Goal: Task Accomplishment & Management: Manage account settings

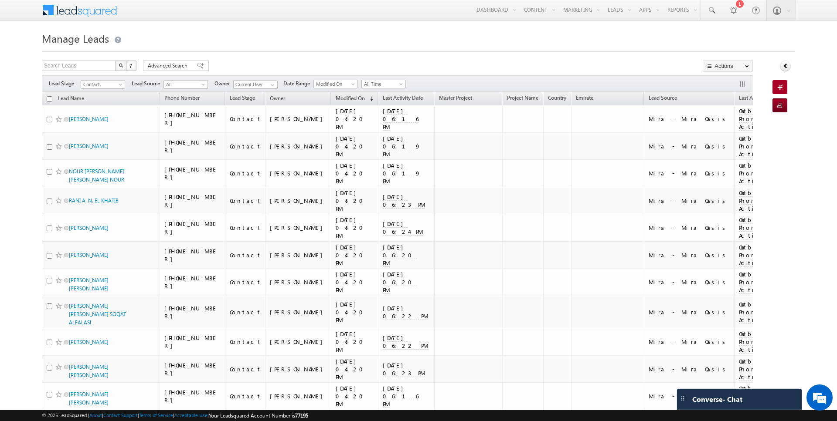
click at [48, 98] on input "checkbox" at bounding box center [50, 99] width 6 height 6
checkbox input "true"
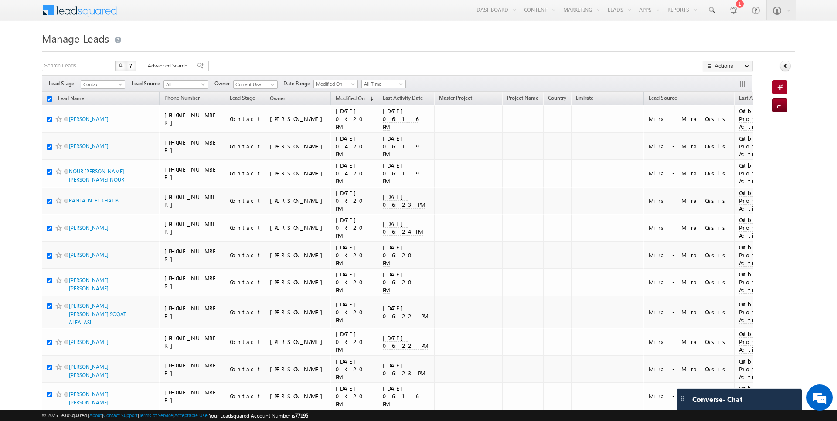
checkbox input "true"
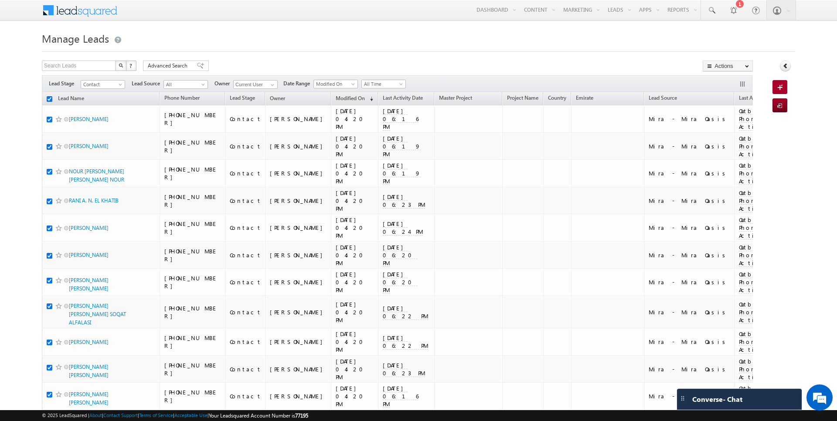
checkbox input "true"
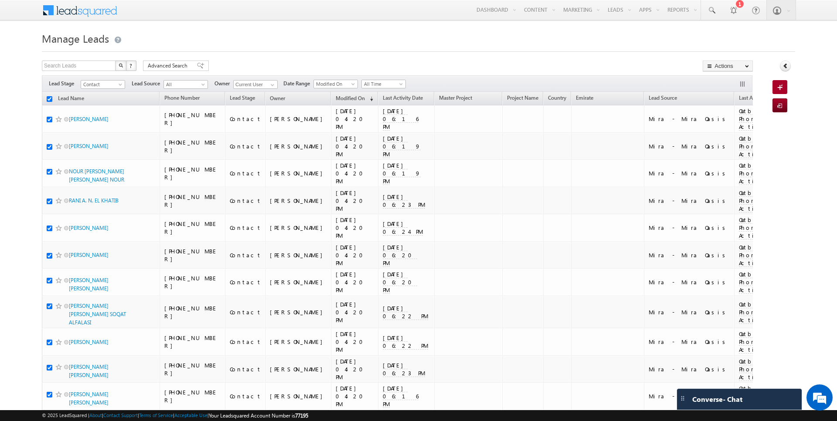
checkbox input "true"
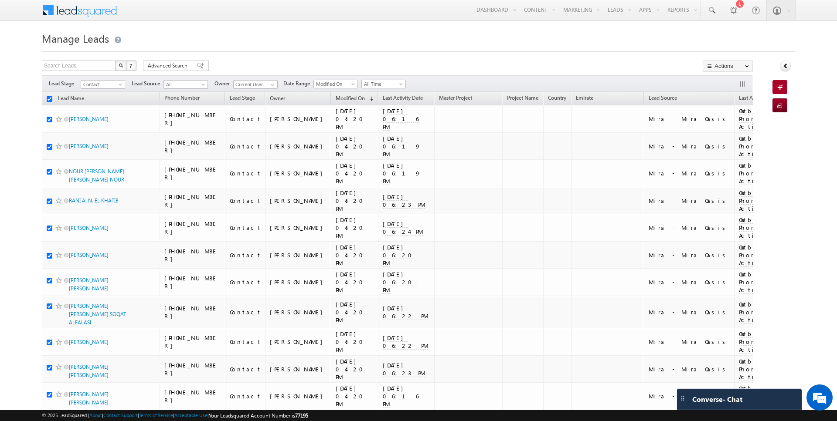
checkbox input "true"
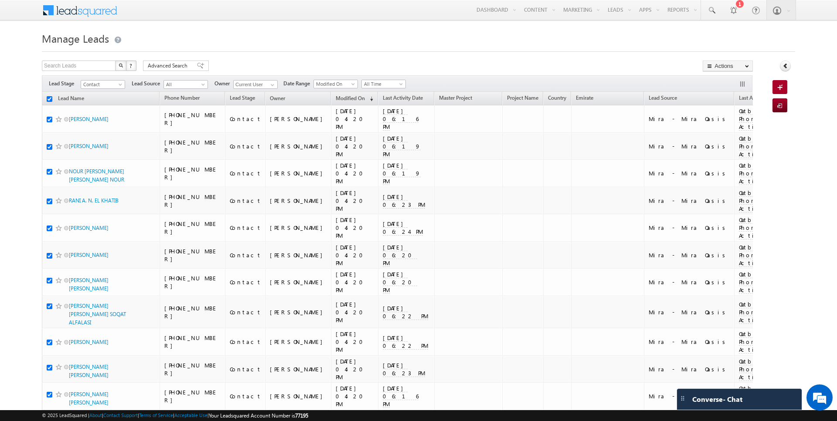
checkbox input "true"
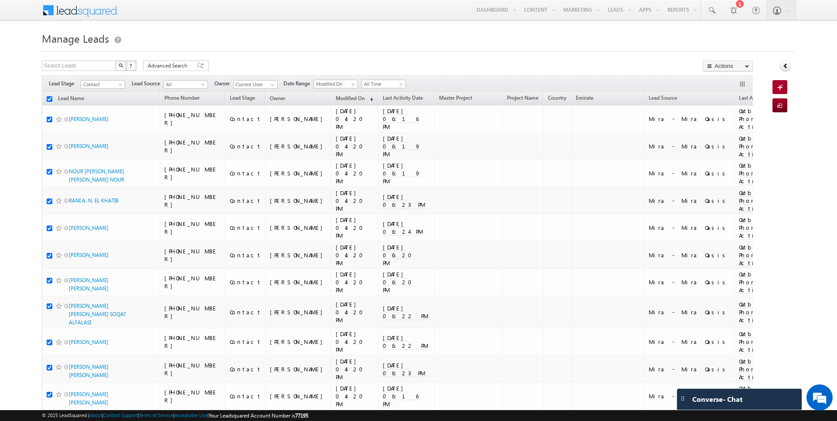
checkbox input "true"
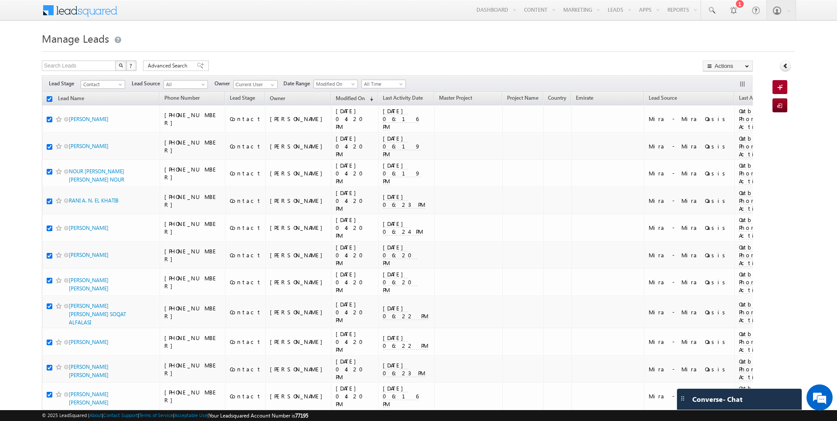
checkbox input "true"
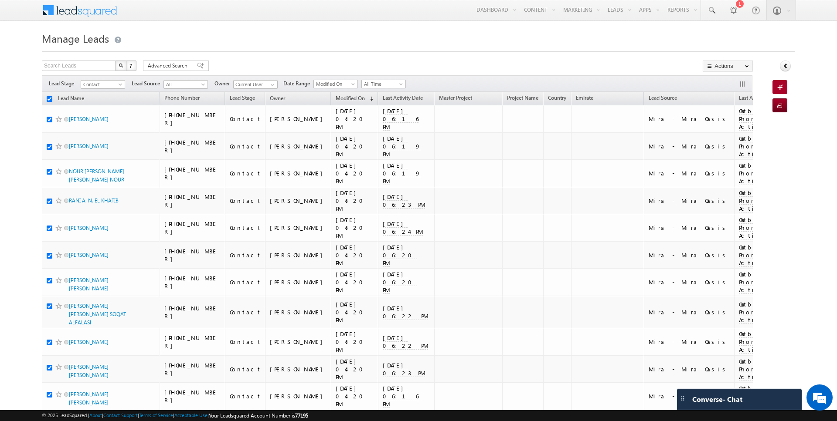
checkbox input "true"
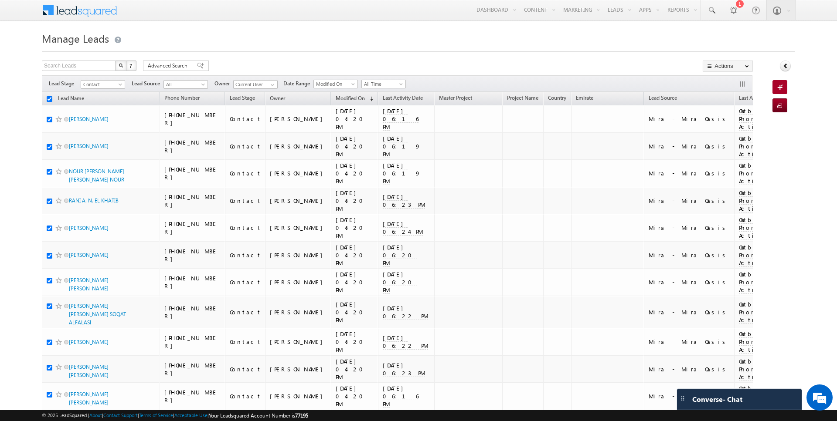
checkbox input "true"
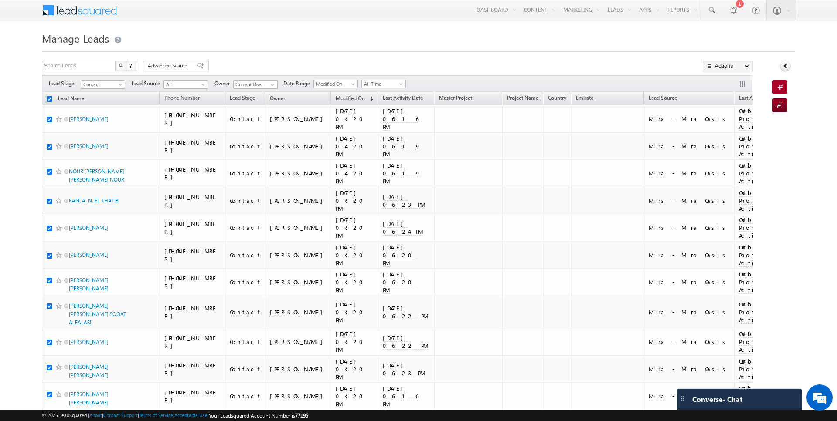
checkbox input "true"
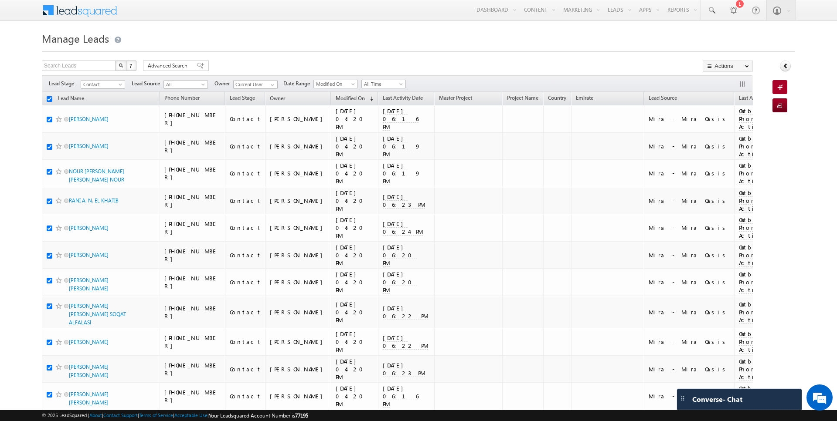
checkbox input "true"
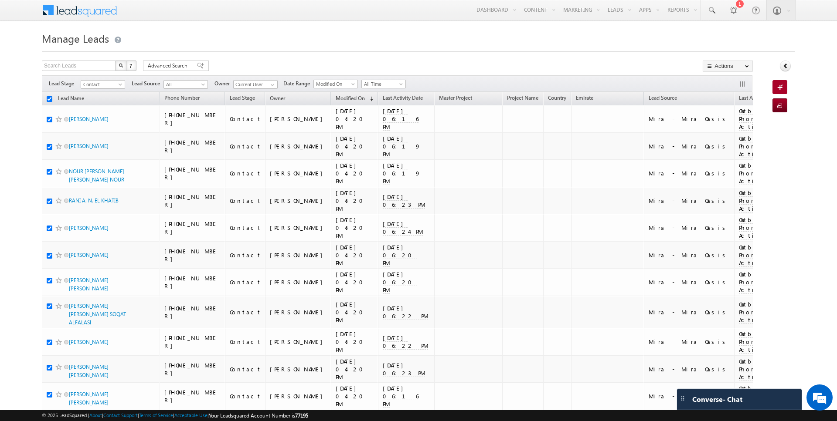
checkbox input "true"
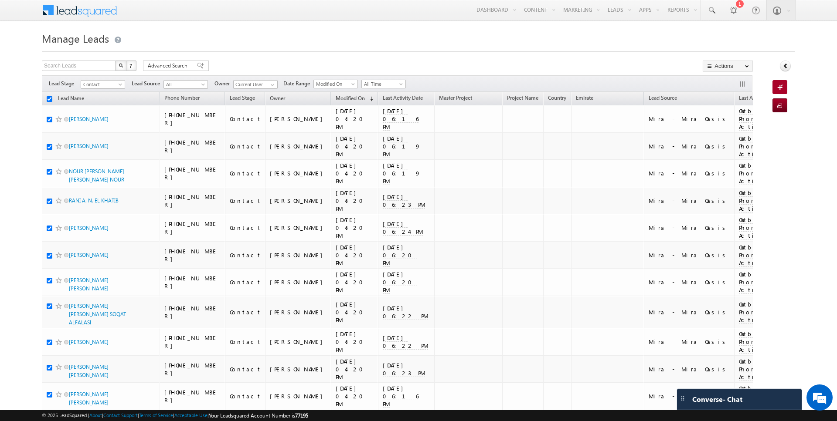
checkbox input "true"
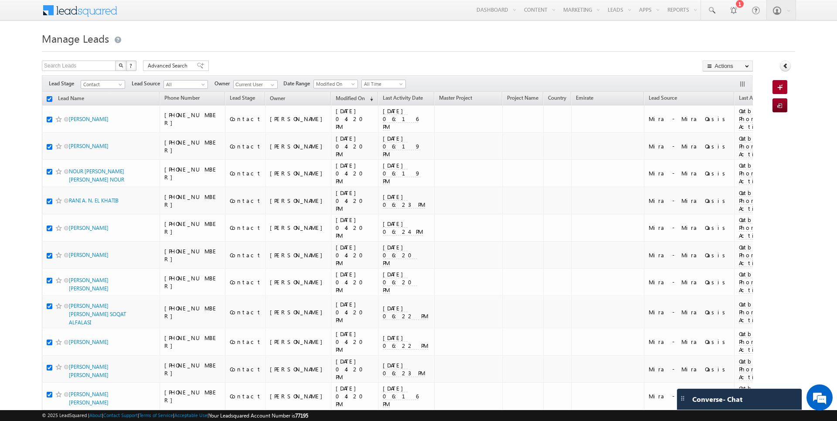
checkbox input "true"
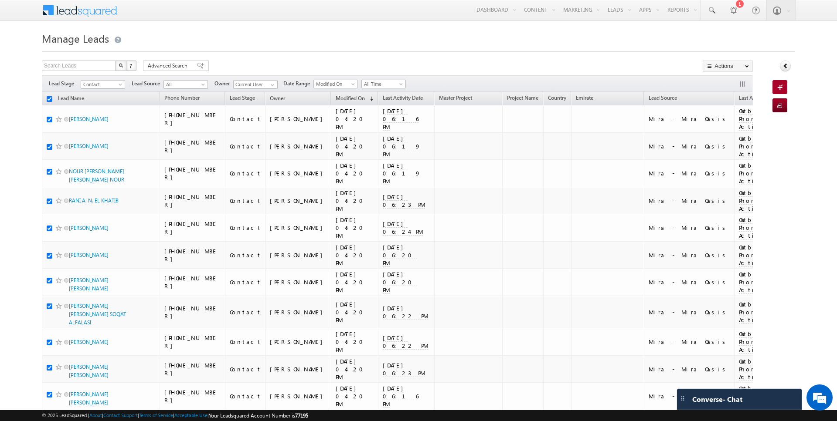
checkbox input "true"
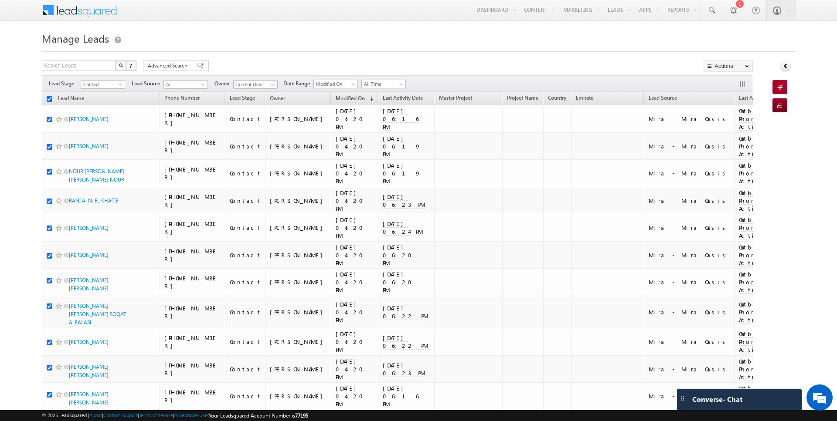
checkbox input "true"
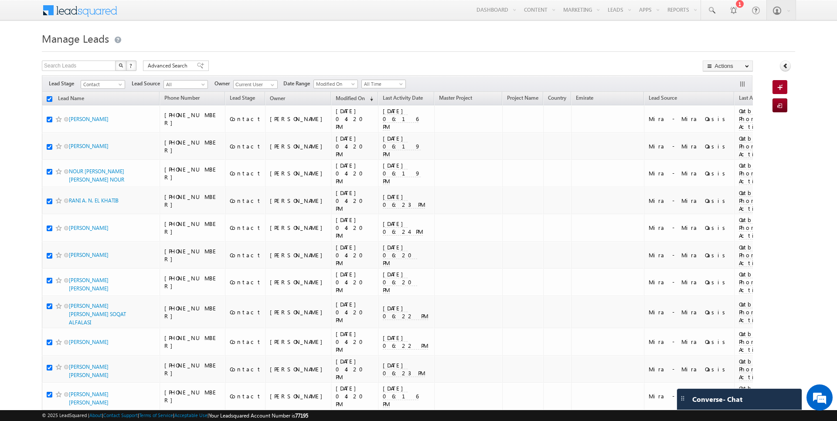
checkbox input "true"
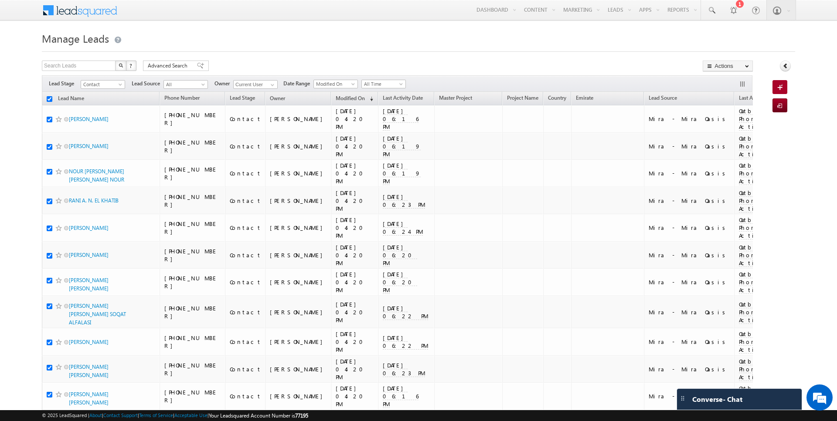
checkbox input "true"
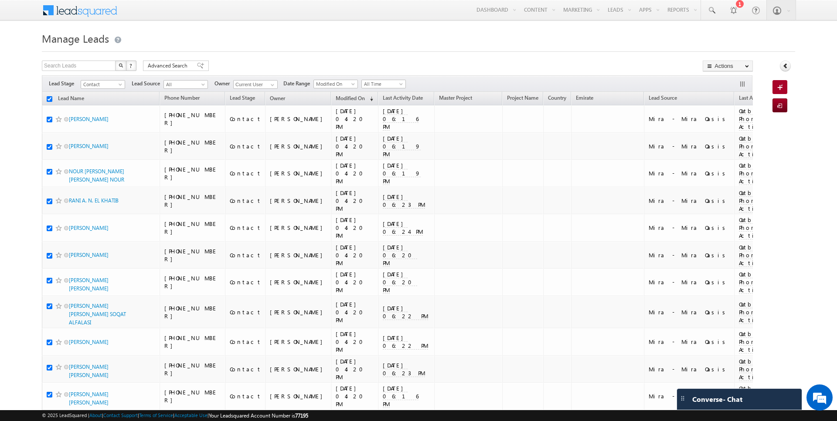
checkbox input "true"
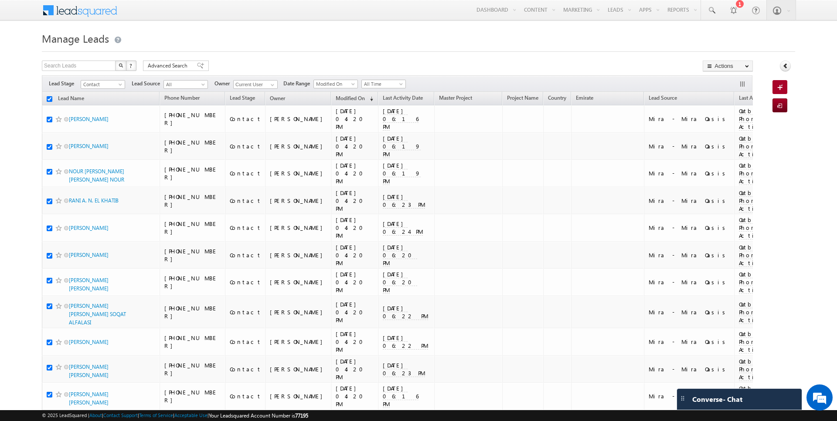
checkbox input "true"
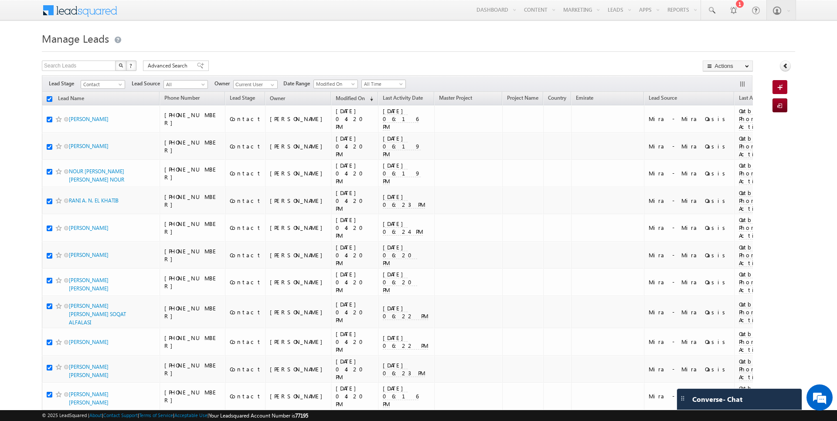
checkbox input "true"
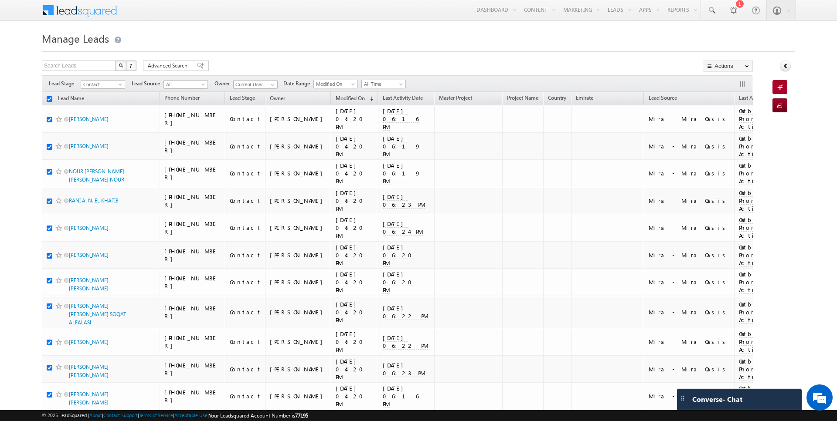
checkbox input "true"
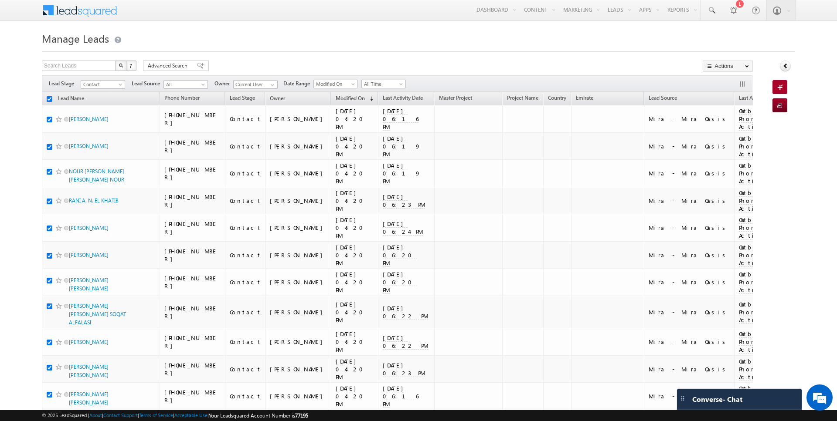
checkbox input "true"
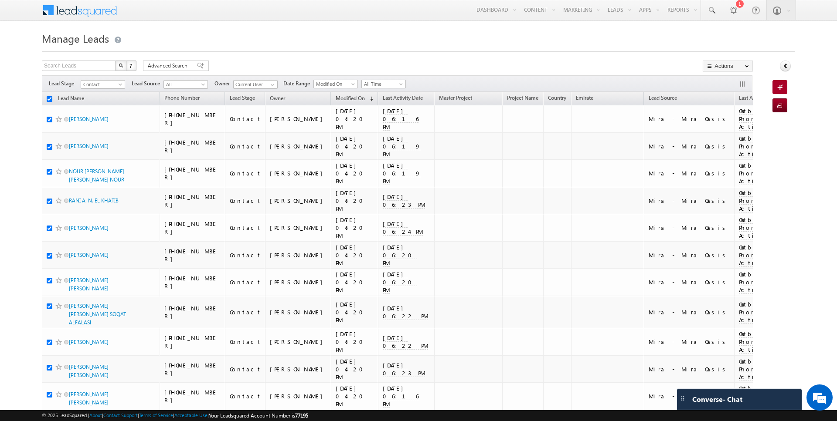
checkbox input "true"
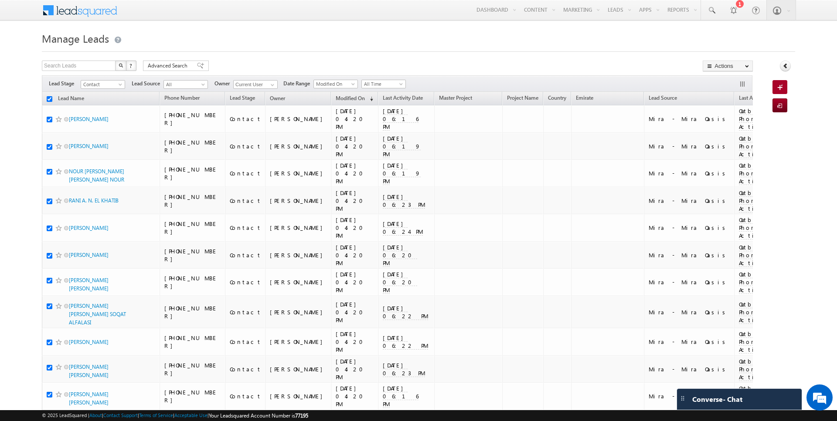
checkbox input "true"
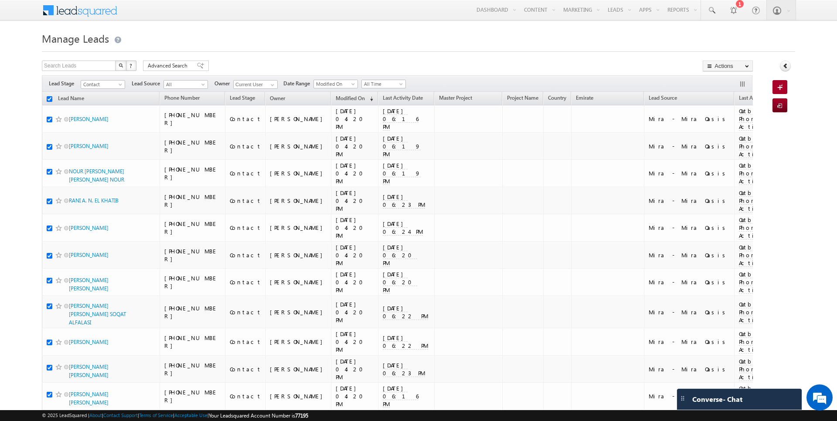
checkbox input "true"
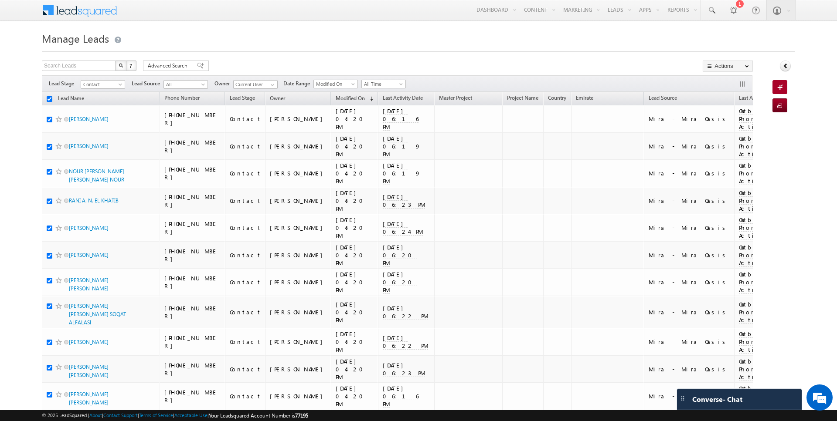
checkbox input "true"
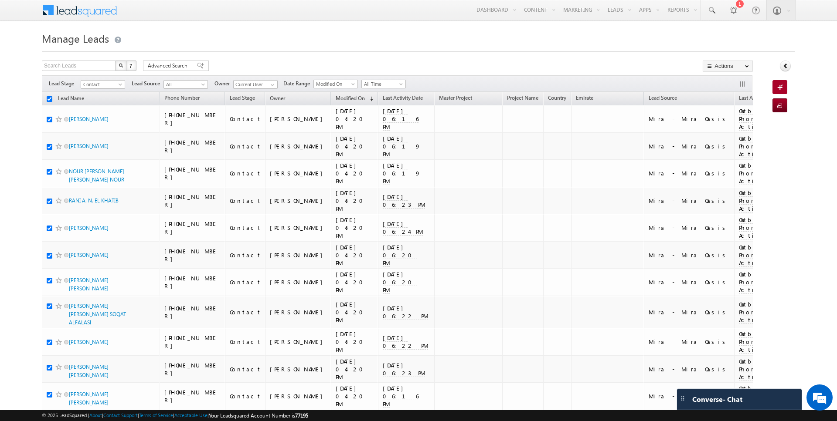
checkbox input "true"
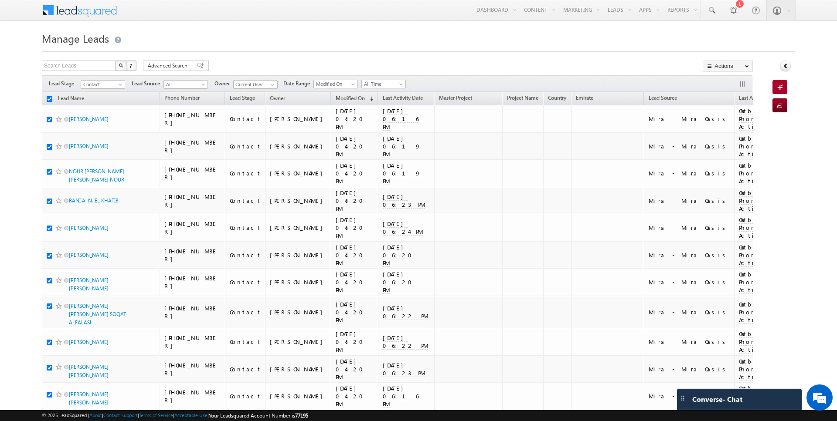
checkbox input "true"
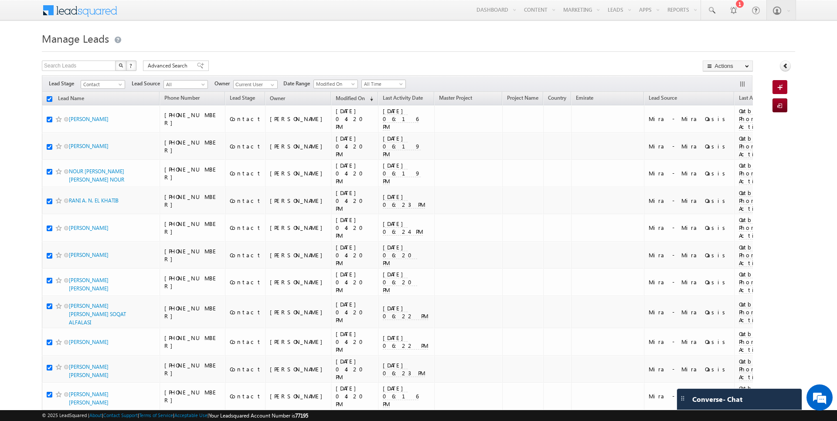
checkbox input "true"
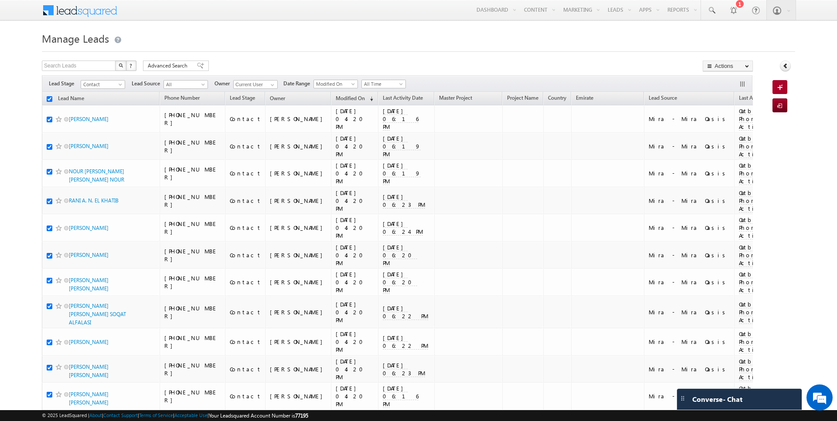
checkbox input "true"
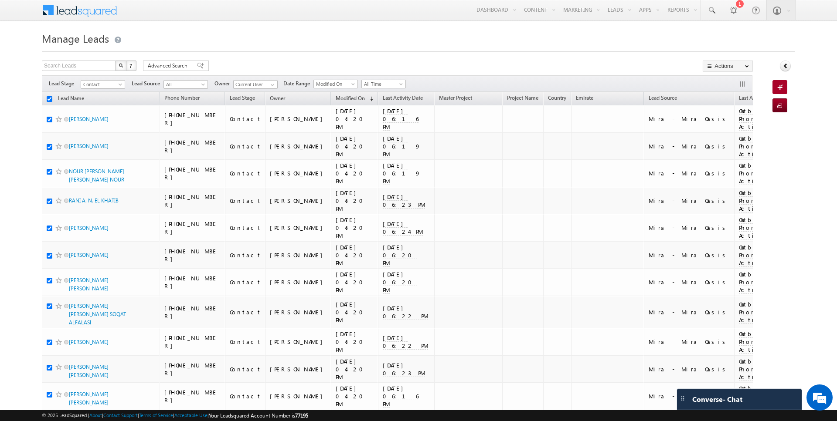
checkbox input "true"
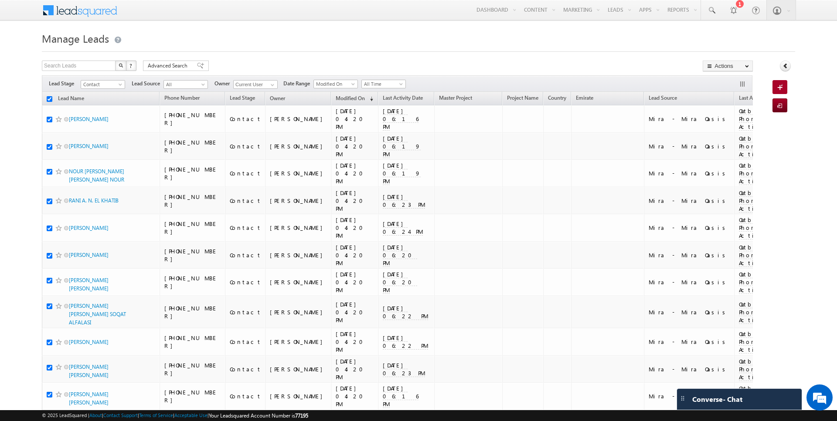
checkbox input "true"
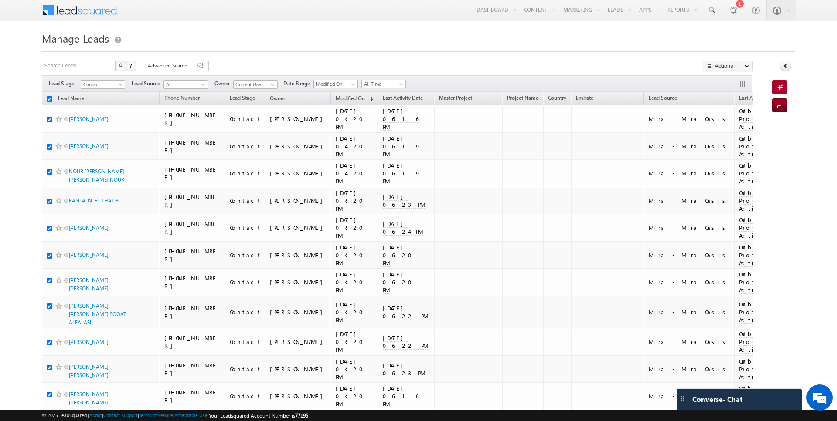
checkbox input "true"
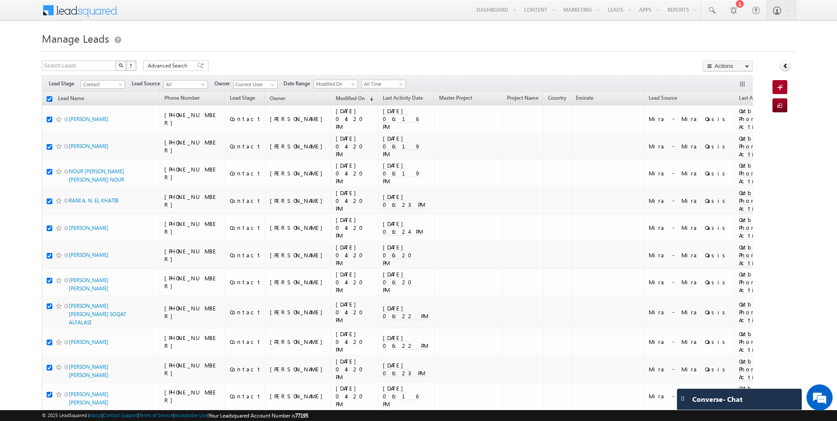
checkbox input "true"
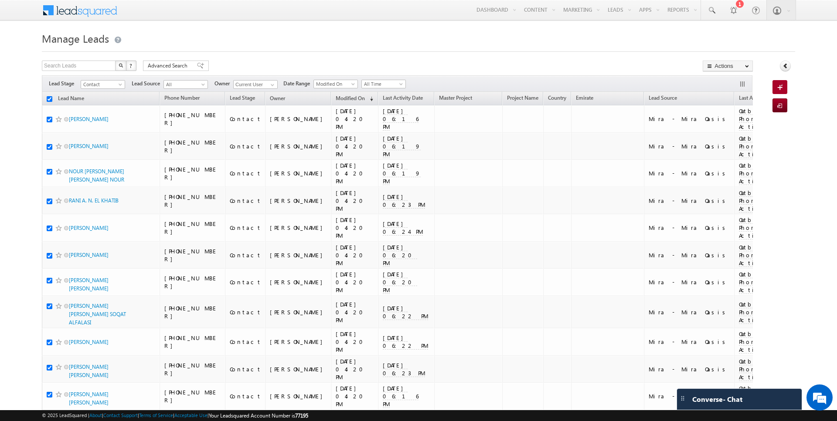
checkbox input "true"
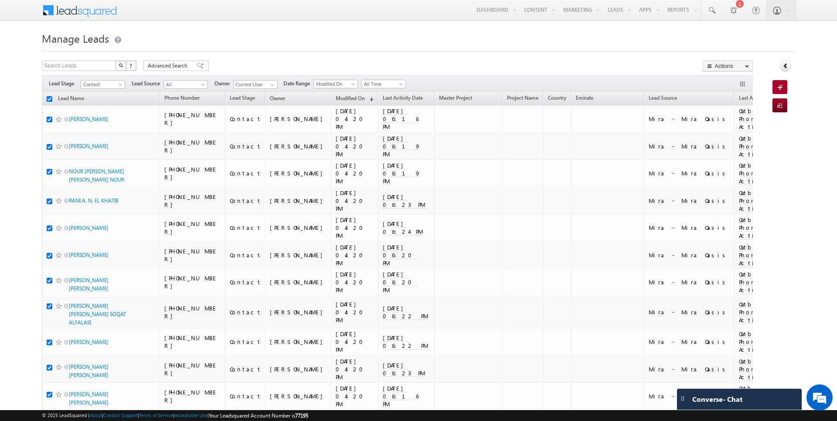
checkbox input "true"
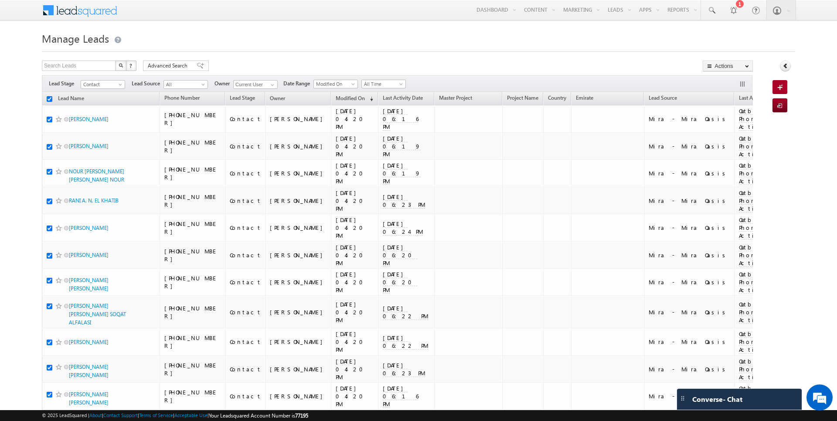
checkbox input "true"
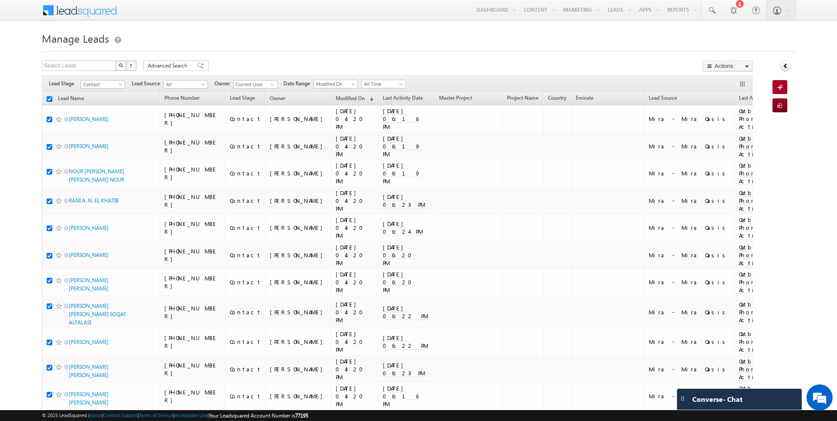
checkbox input "true"
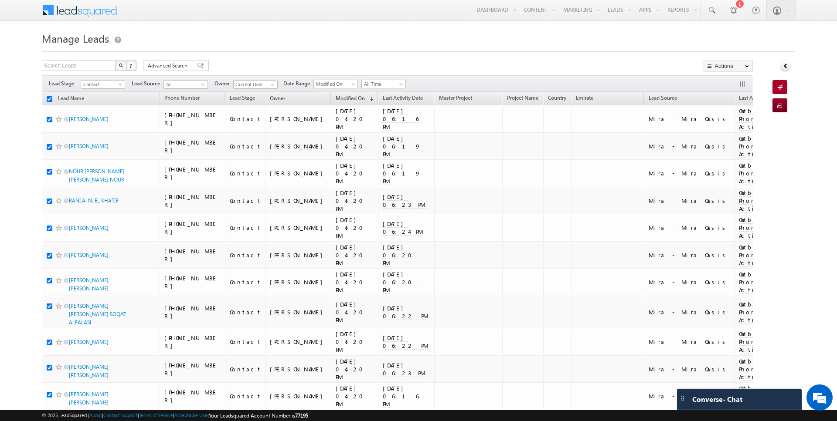
checkbox input "true"
click at [724, 142] on link "Change Owner" at bounding box center [727, 141] width 49 height 10
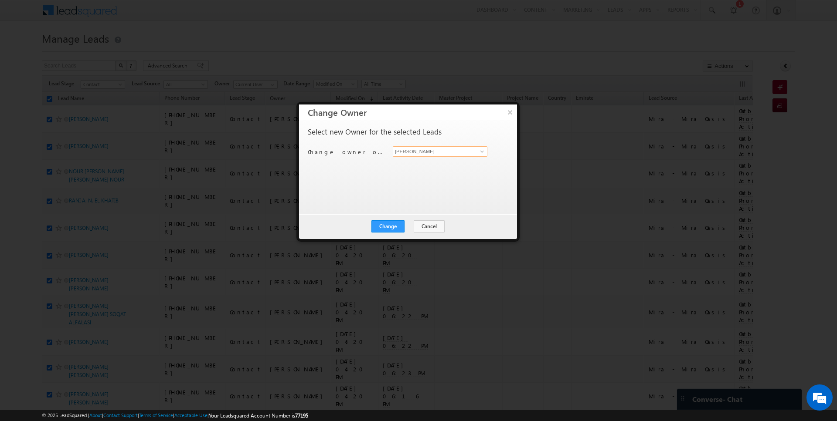
click at [423, 151] on input "[PERSON_NAME]" at bounding box center [440, 151] width 95 height 10
click at [379, 227] on button "Change" at bounding box center [387, 227] width 33 height 12
click at [414, 225] on button "Close" at bounding box center [409, 227] width 28 height 12
